Goal: Navigation & Orientation: Understand site structure

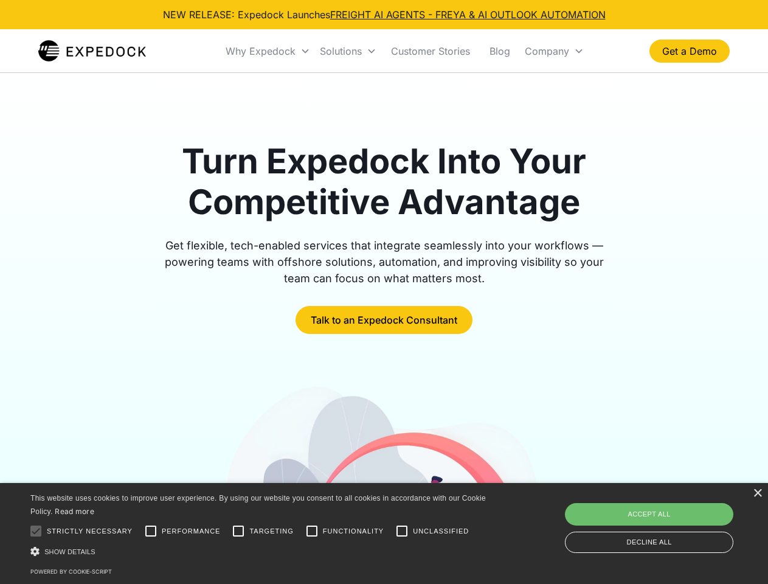
click at [268, 51] on div "Why Expedock" at bounding box center [261, 51] width 70 height 12
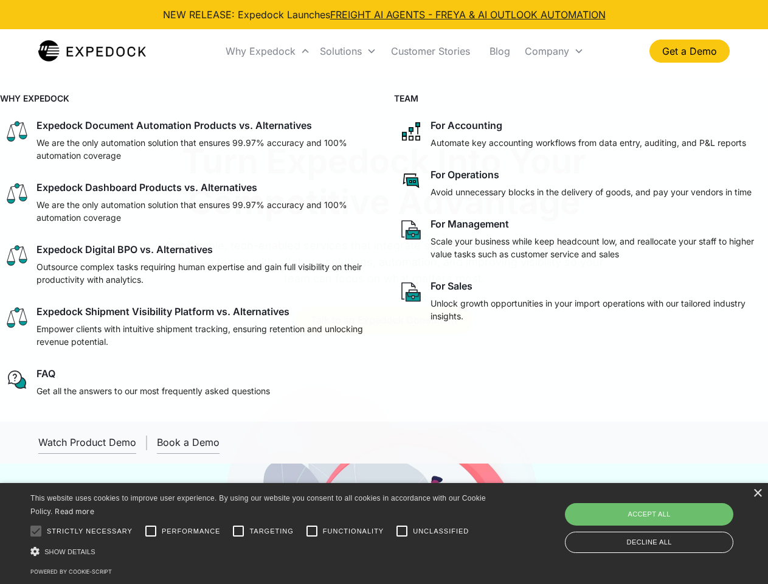
click at [348, 51] on div "Solutions" at bounding box center [341, 51] width 42 height 12
click at [554, 51] on div "Company" at bounding box center [547, 51] width 44 height 12
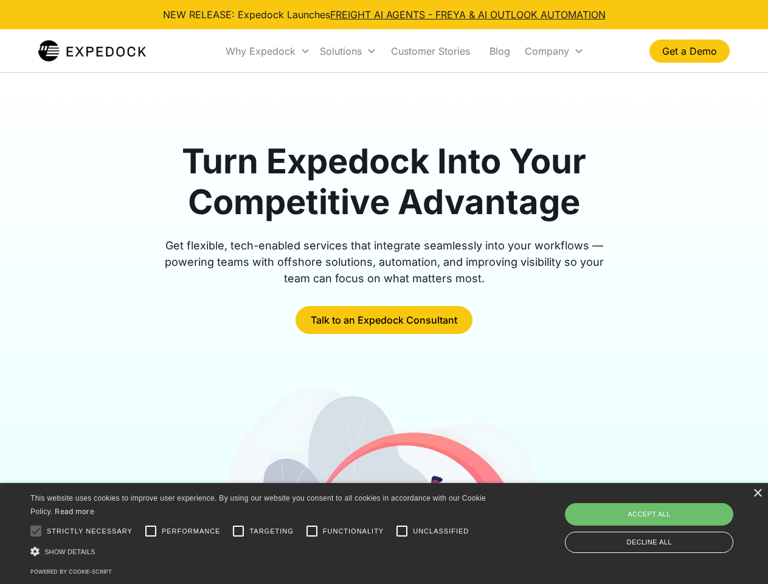
click at [36, 531] on div at bounding box center [36, 531] width 24 height 24
click at [151, 531] on input "Performance" at bounding box center [151, 531] width 24 height 24
checkbox input "true"
click at [238, 531] on input "Targeting" at bounding box center [238, 531] width 24 height 24
checkbox input "true"
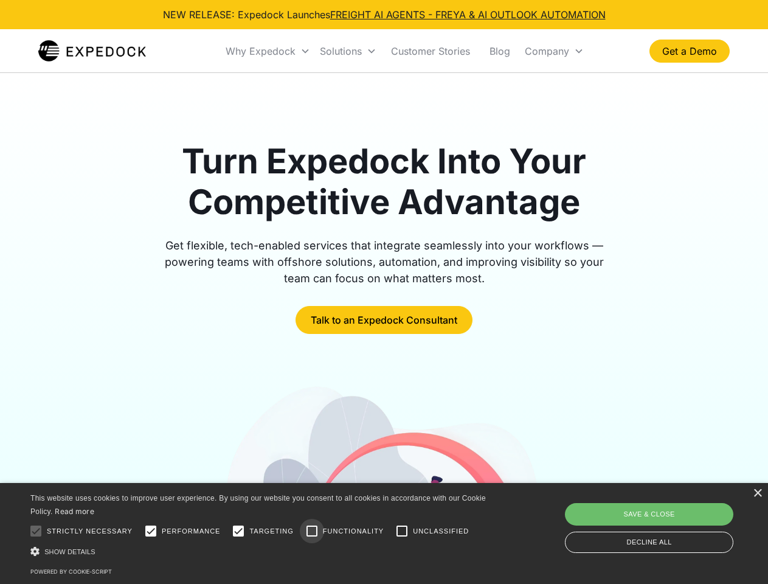
click at [312, 531] on input "Functionality" at bounding box center [312, 531] width 24 height 24
checkbox input "true"
click at [402, 531] on input "Unclassified" at bounding box center [402, 531] width 24 height 24
checkbox input "true"
click at [260, 551] on div "Show details Hide details" at bounding box center [260, 551] width 460 height 13
